Goal: Find specific page/section: Find specific page/section

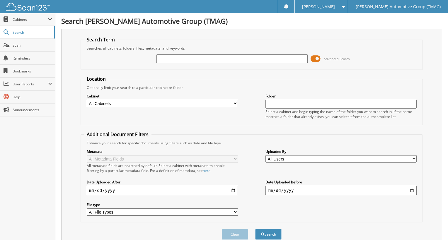
click at [183, 56] on input "text" at bounding box center [232, 58] width 151 height 9
type input "f"
type input "FMC112024"
click at [255, 229] on button "Search" at bounding box center [268, 234] width 26 height 11
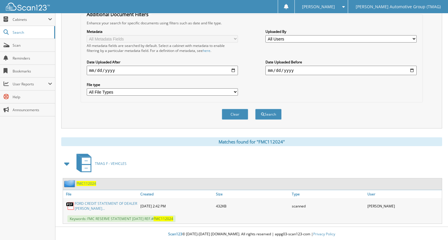
scroll to position [122, 0]
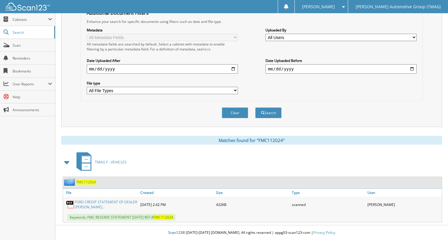
click at [82, 182] on span "FMC112024" at bounding box center [86, 181] width 20 height 5
